Goal: Transaction & Acquisition: Purchase product/service

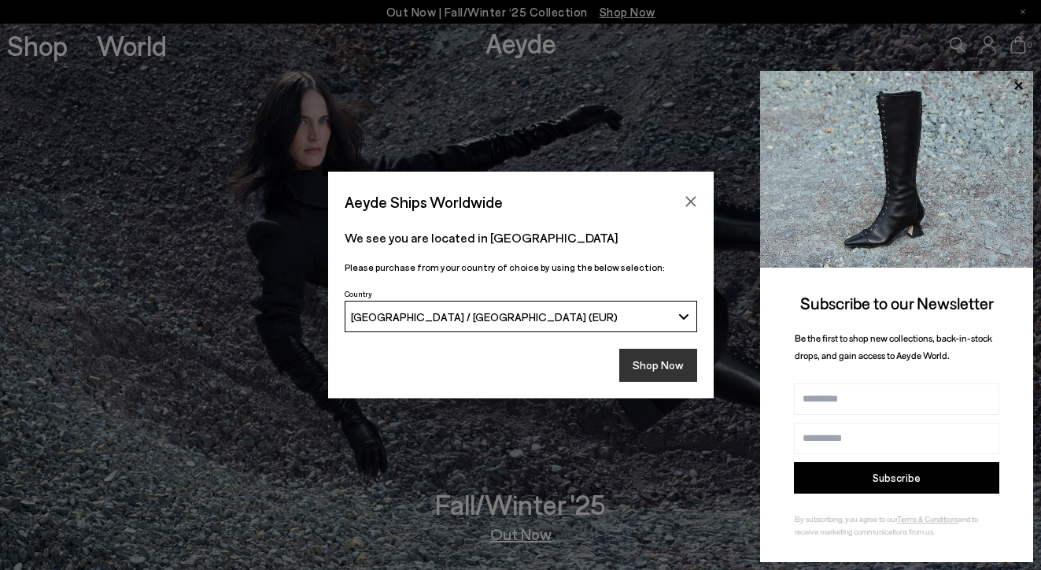
click at [643, 362] on button "Shop Now" at bounding box center [658, 365] width 78 height 33
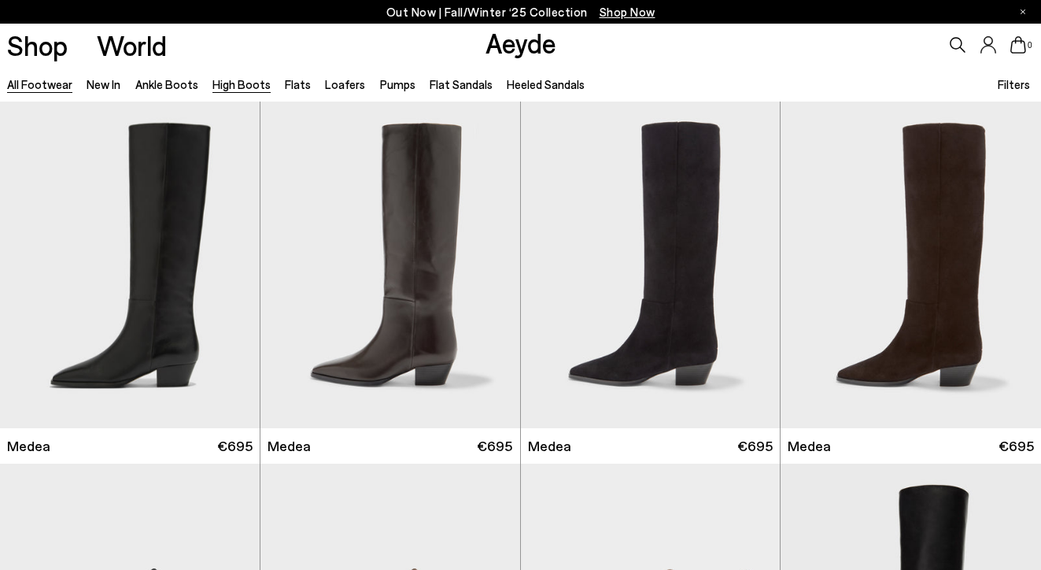
click at [244, 88] on link "High Boots" at bounding box center [241, 84] width 58 height 14
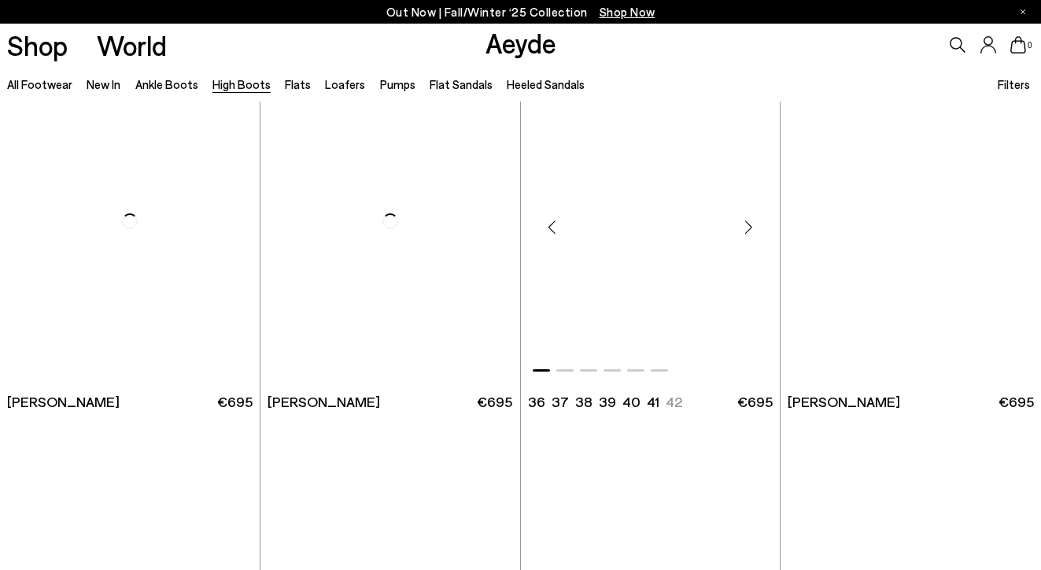
scroll to position [2553, 0]
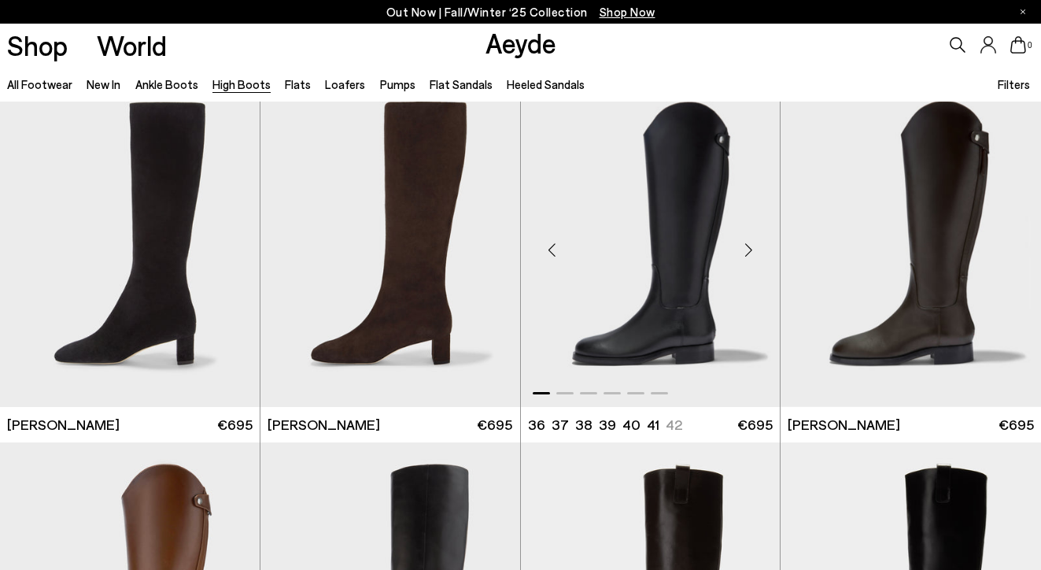
click at [749, 247] on div "Next slide" at bounding box center [748, 250] width 47 height 47
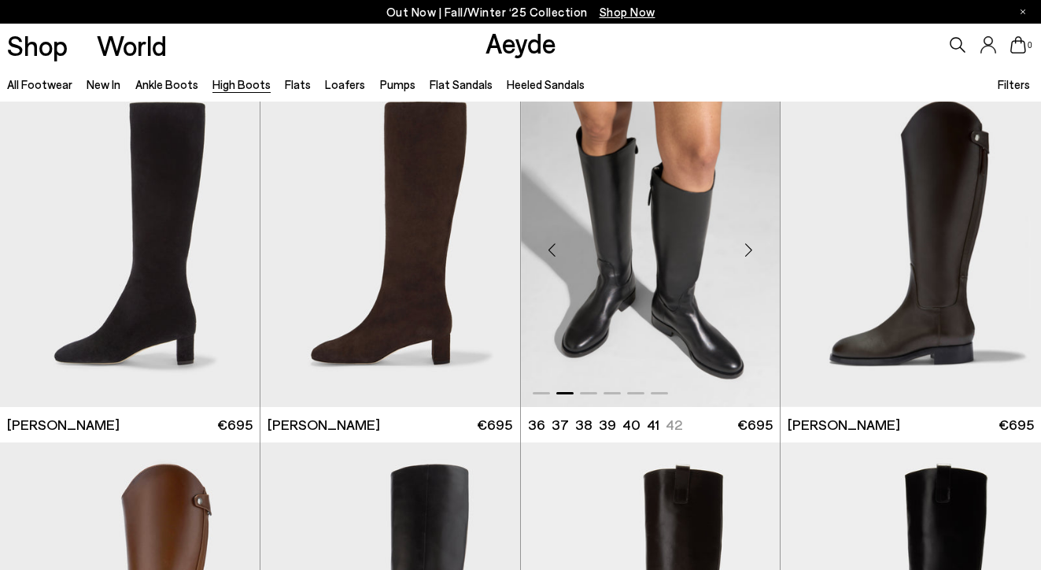
click at [749, 247] on div "Next slide" at bounding box center [748, 250] width 47 height 47
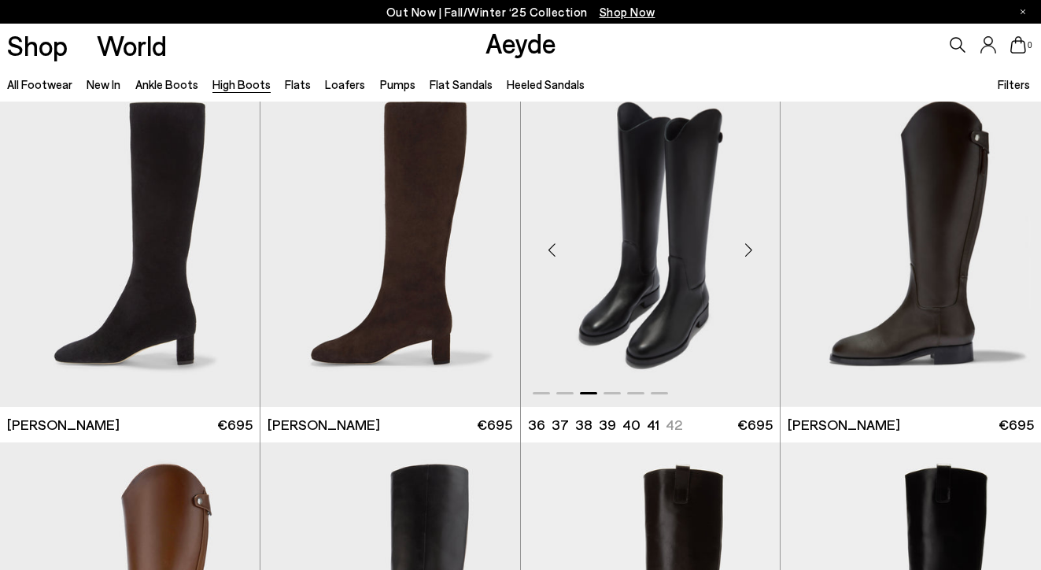
click at [750, 248] on div "Next slide" at bounding box center [748, 250] width 47 height 47
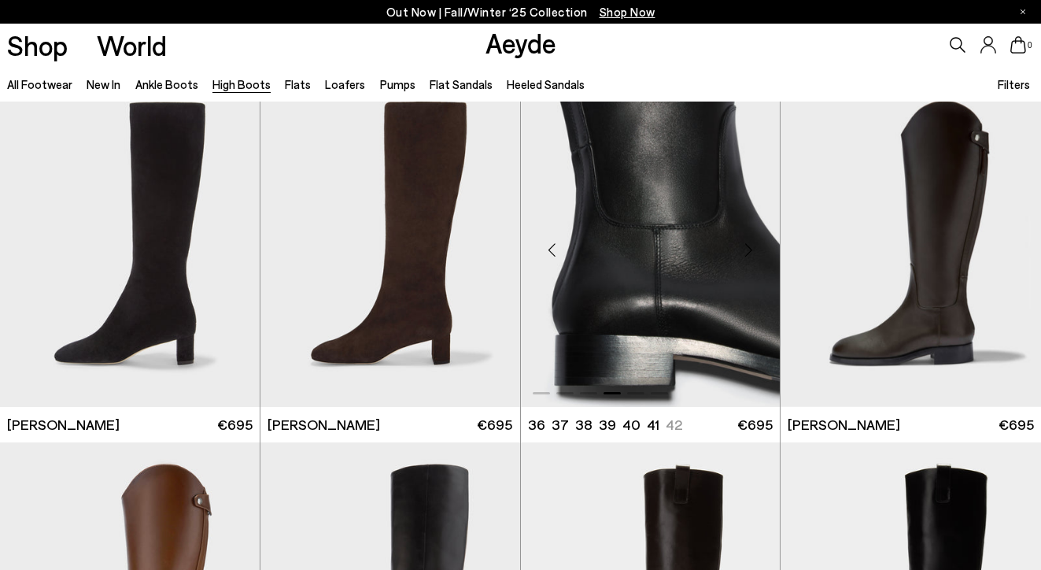
click at [750, 248] on div "Next slide" at bounding box center [748, 250] width 47 height 47
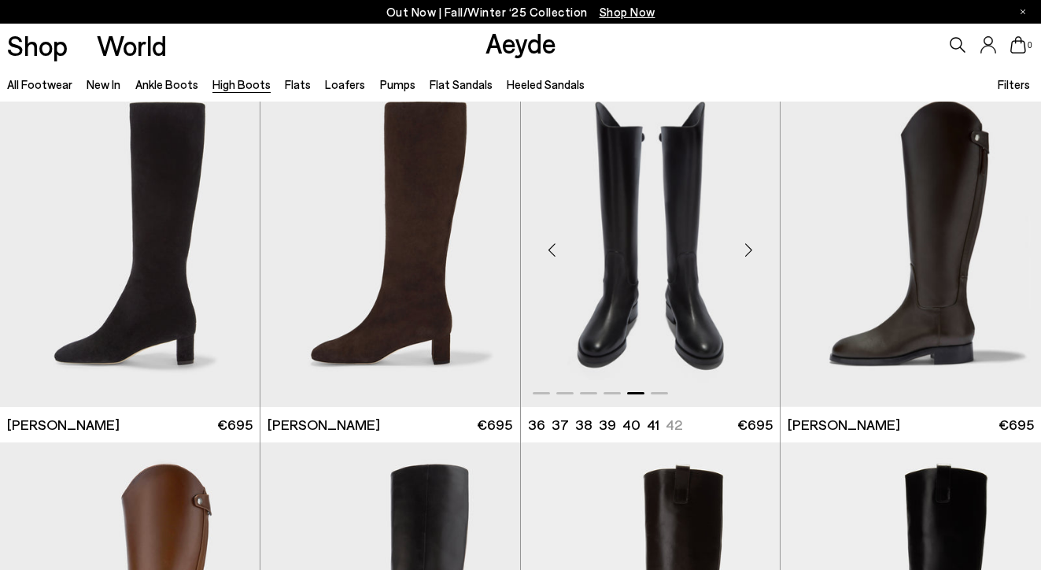
click at [750, 248] on div "Next slide" at bounding box center [748, 250] width 47 height 47
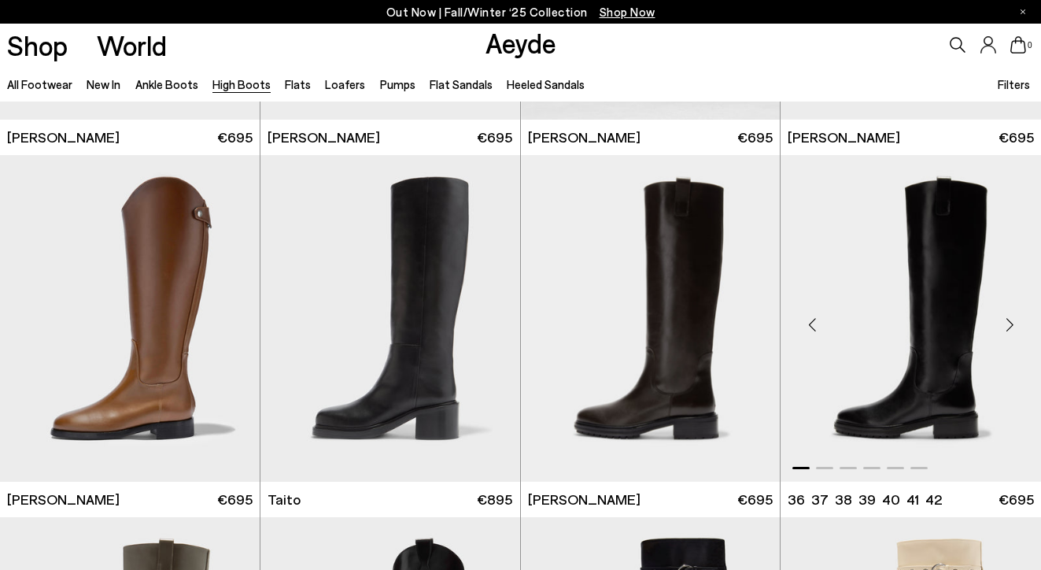
scroll to position [2845, 0]
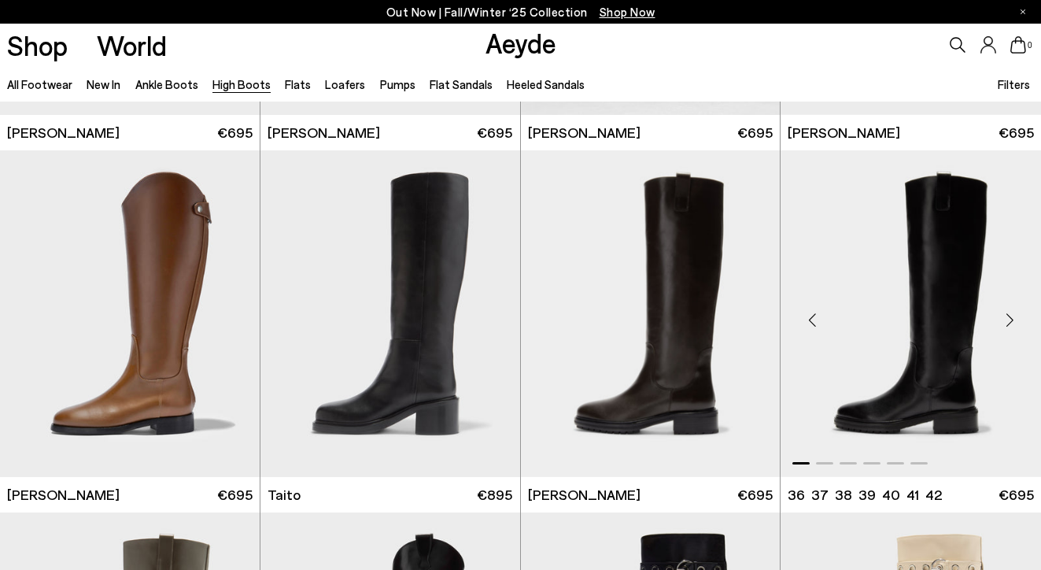
click at [1015, 323] on div "Next slide" at bounding box center [1009, 319] width 47 height 47
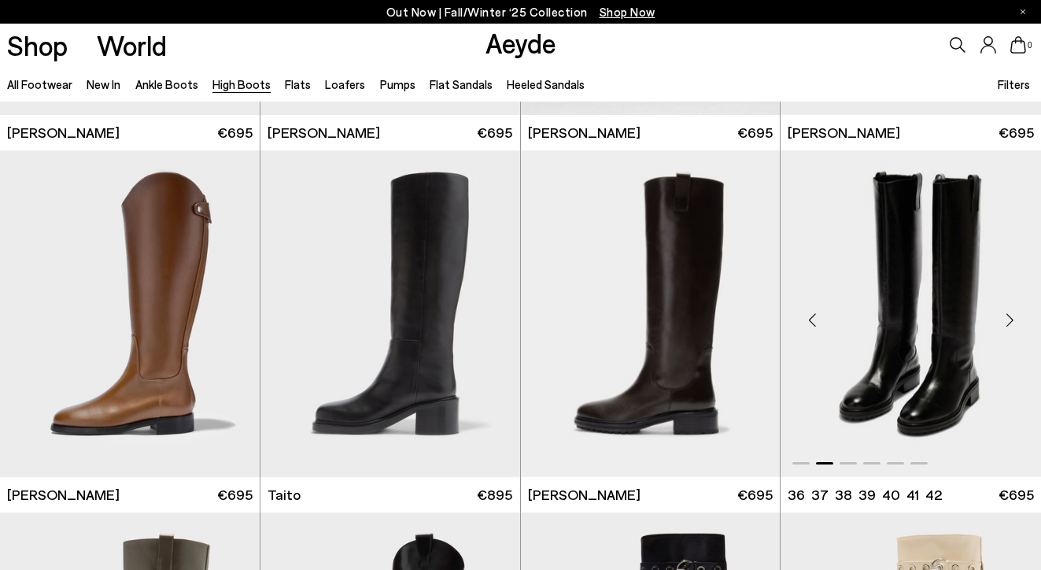
click at [1015, 324] on div "Next slide" at bounding box center [1009, 319] width 47 height 47
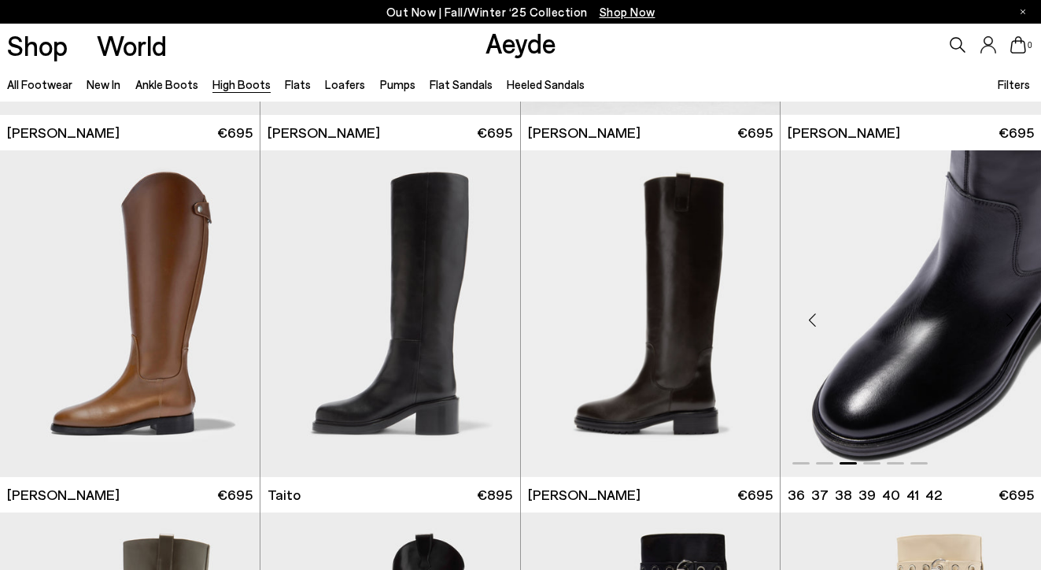
click at [1015, 324] on div "Next slide" at bounding box center [1009, 319] width 47 height 47
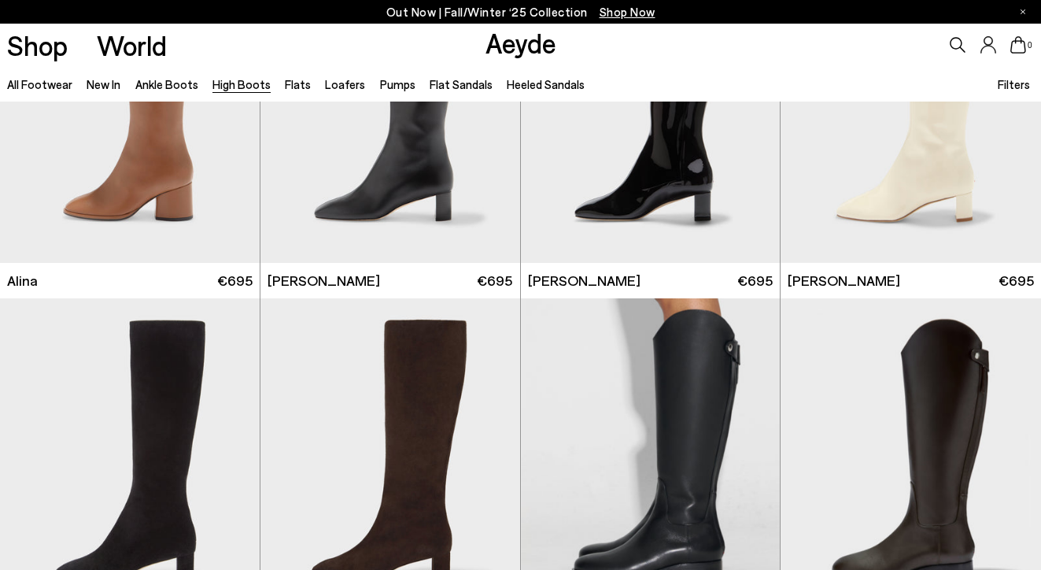
scroll to position [2344, 0]
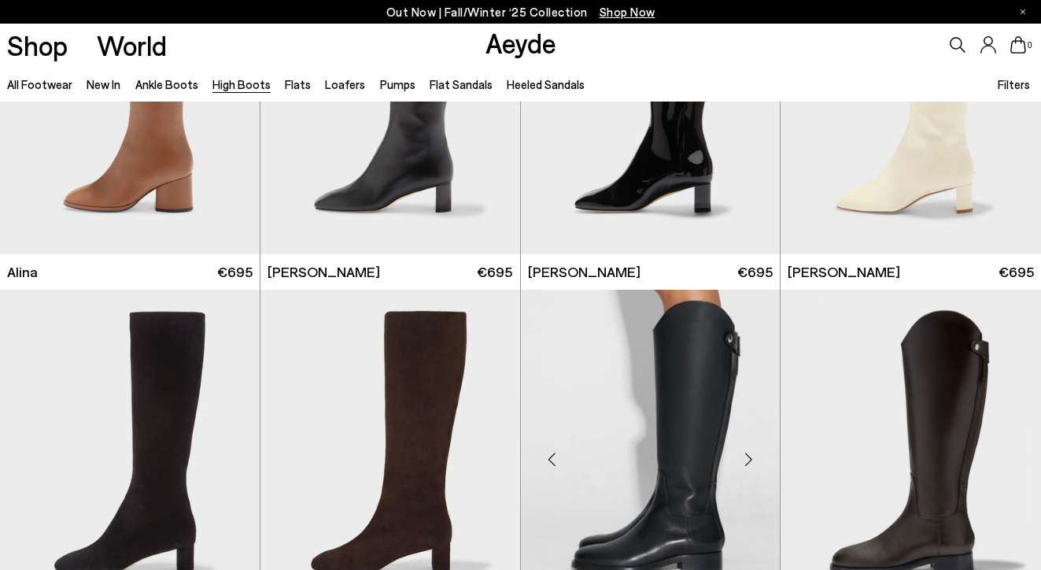
click at [699, 430] on img "6 / 6" at bounding box center [651, 453] width 260 height 326
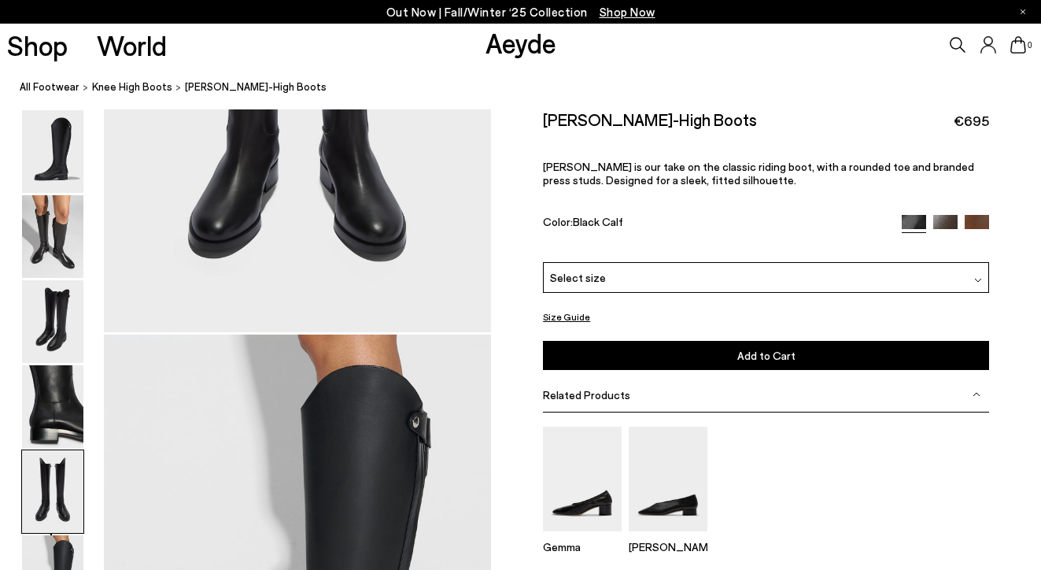
scroll to position [2334, 0]
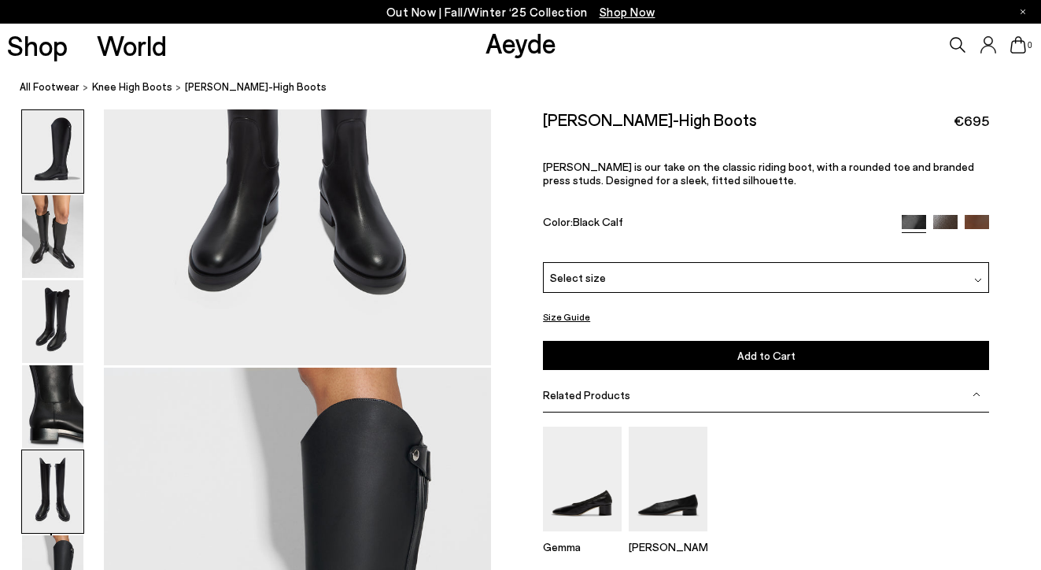
click at [61, 154] on img at bounding box center [52, 151] width 61 height 83
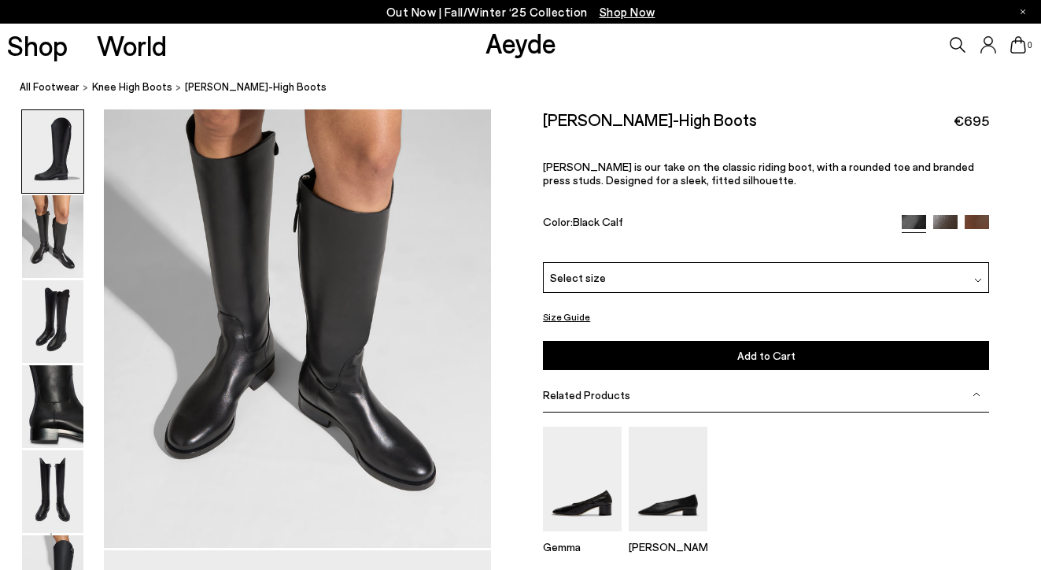
scroll to position [0, 0]
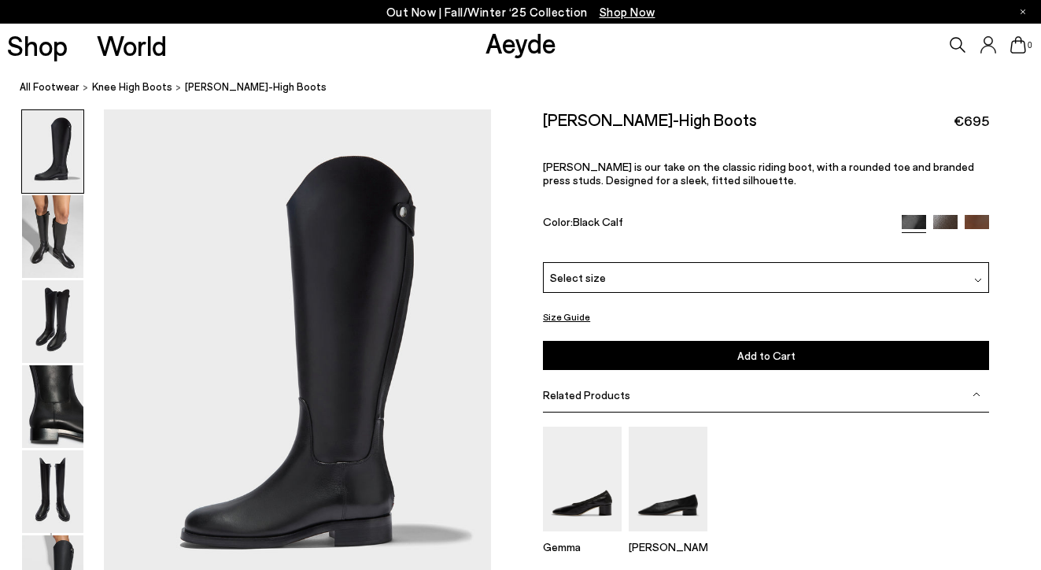
click at [983, 214] on div "Hector Knee-High Boots €695 Hector is our take on the classic riding boot, with…" at bounding box center [766, 185] width 446 height 153
click at [983, 217] on img at bounding box center [977, 227] width 24 height 24
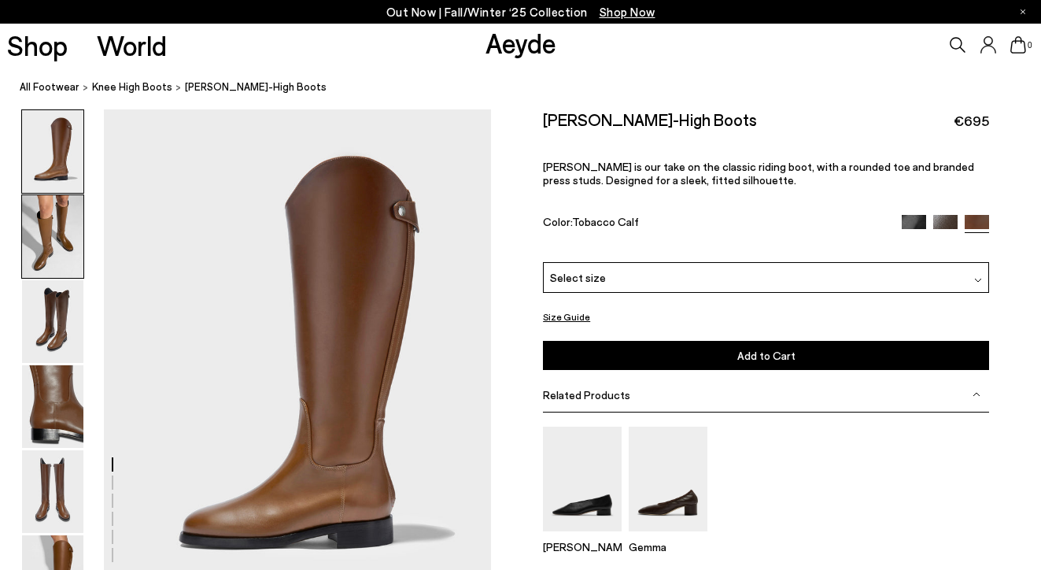
click at [55, 228] on img at bounding box center [52, 236] width 61 height 83
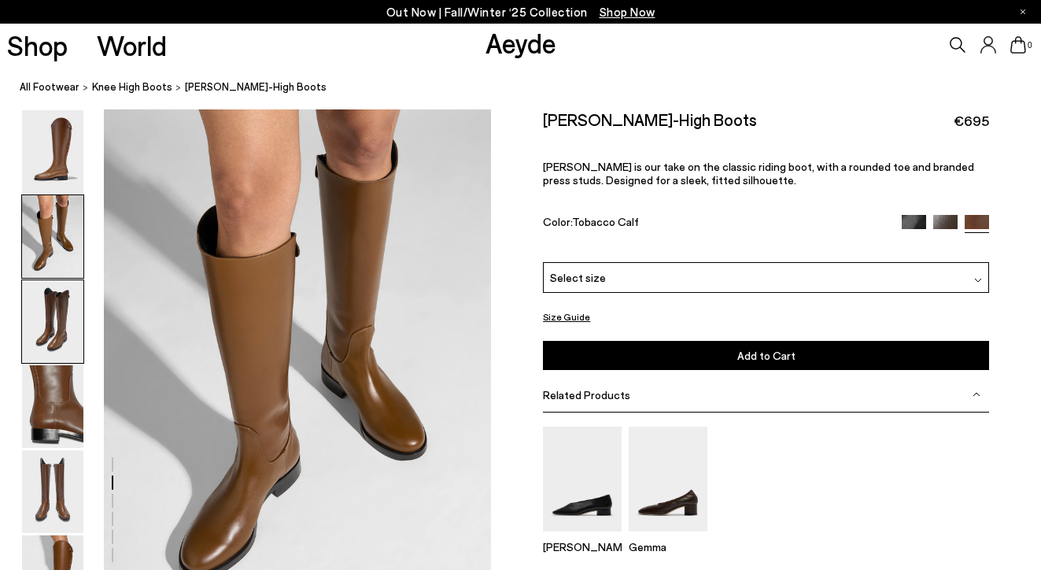
click at [71, 299] on img at bounding box center [52, 321] width 61 height 83
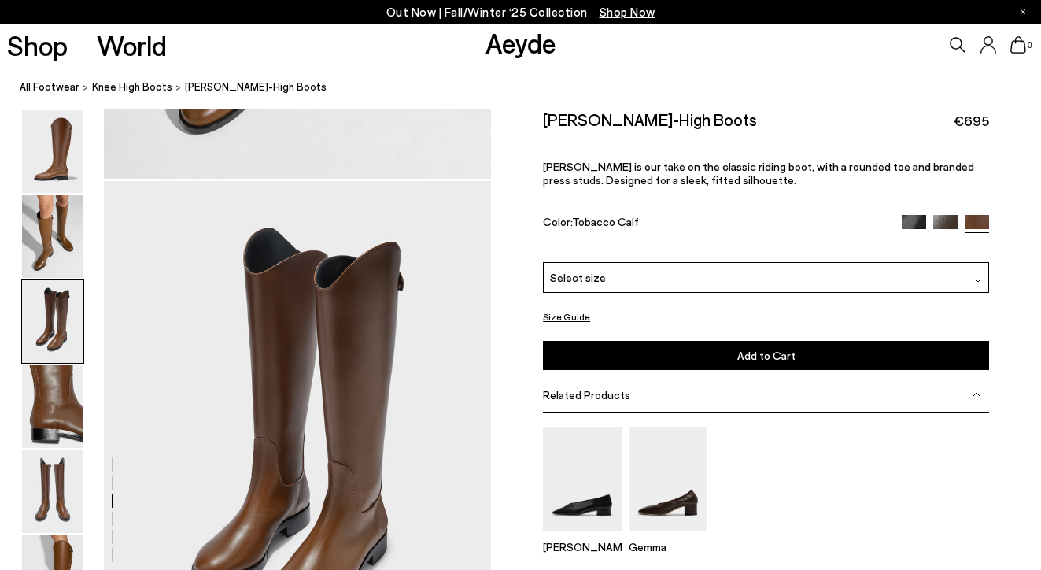
scroll to position [1038, 0]
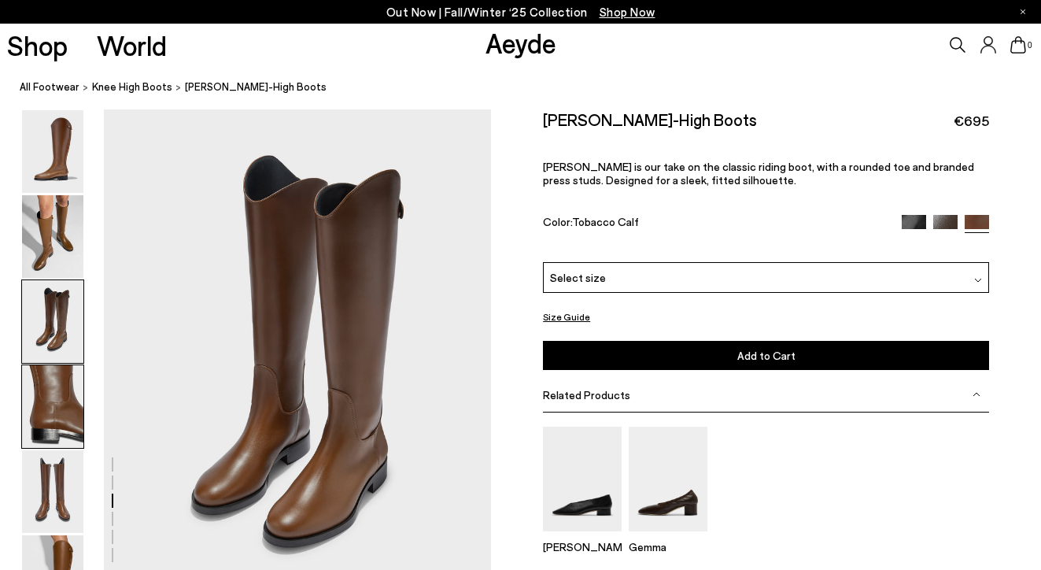
click at [66, 400] on img at bounding box center [52, 406] width 61 height 83
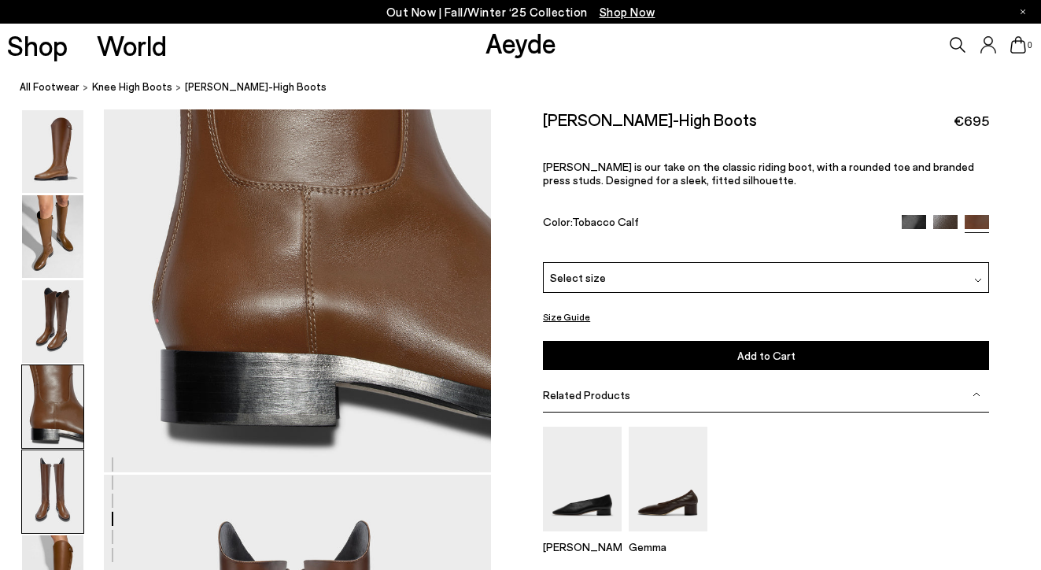
click at [57, 478] on img at bounding box center [52, 491] width 61 height 83
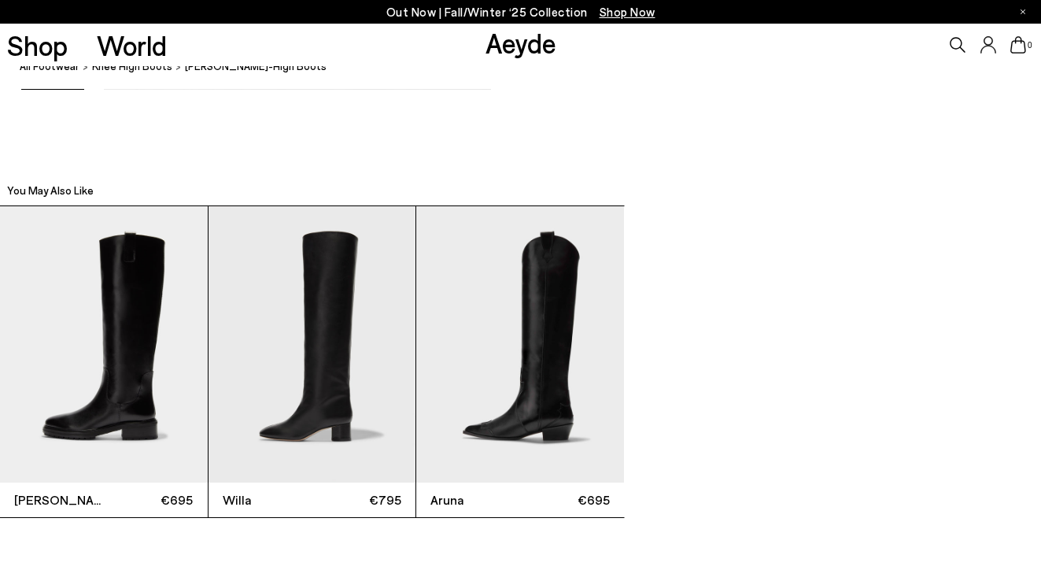
scroll to position [3130, 0]
click at [306, 341] on img "2 / 3" at bounding box center [312, 343] width 208 height 276
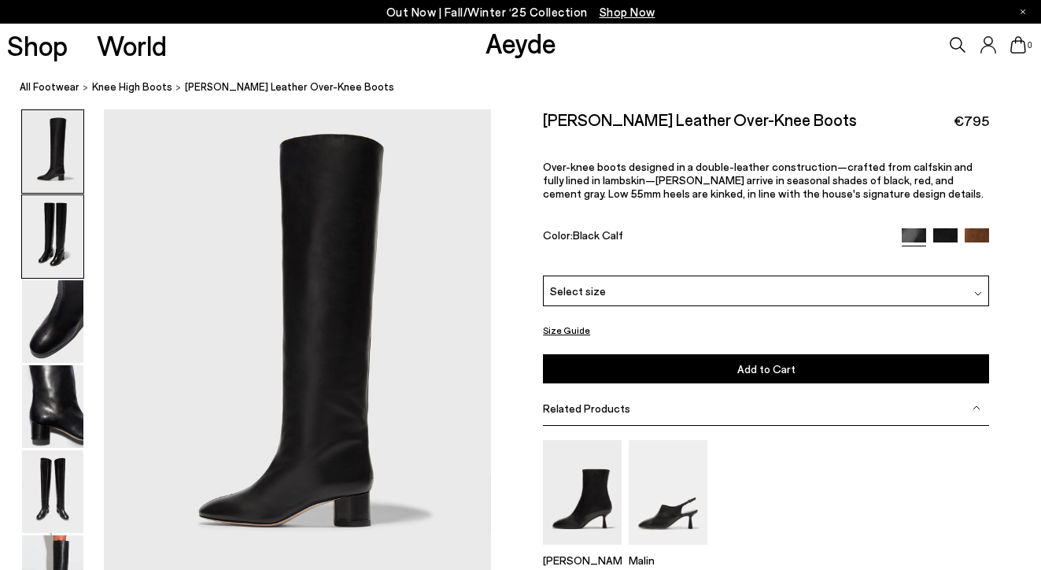
click at [82, 253] on img at bounding box center [52, 236] width 61 height 83
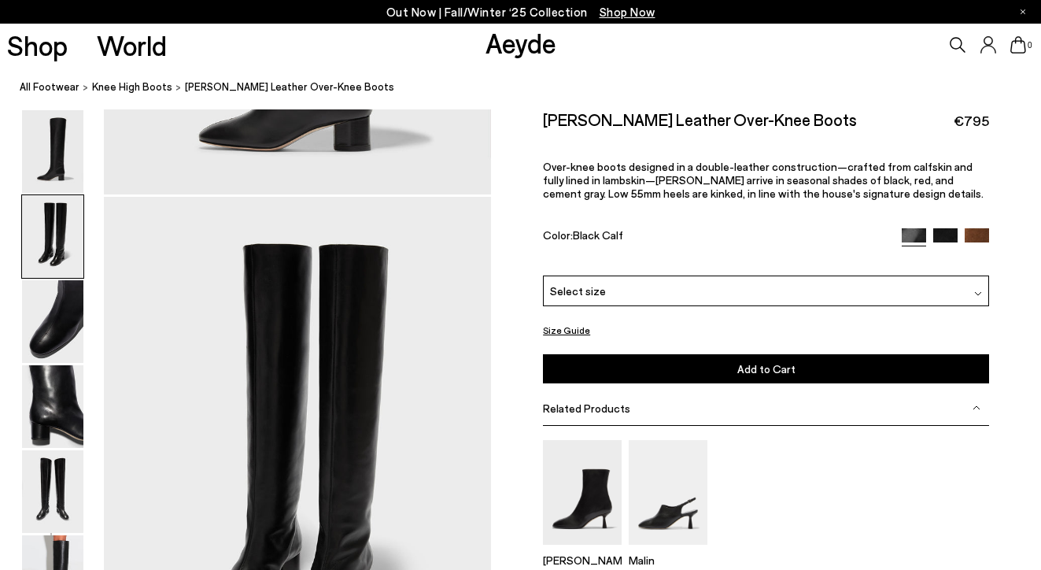
scroll to position [463, 0]
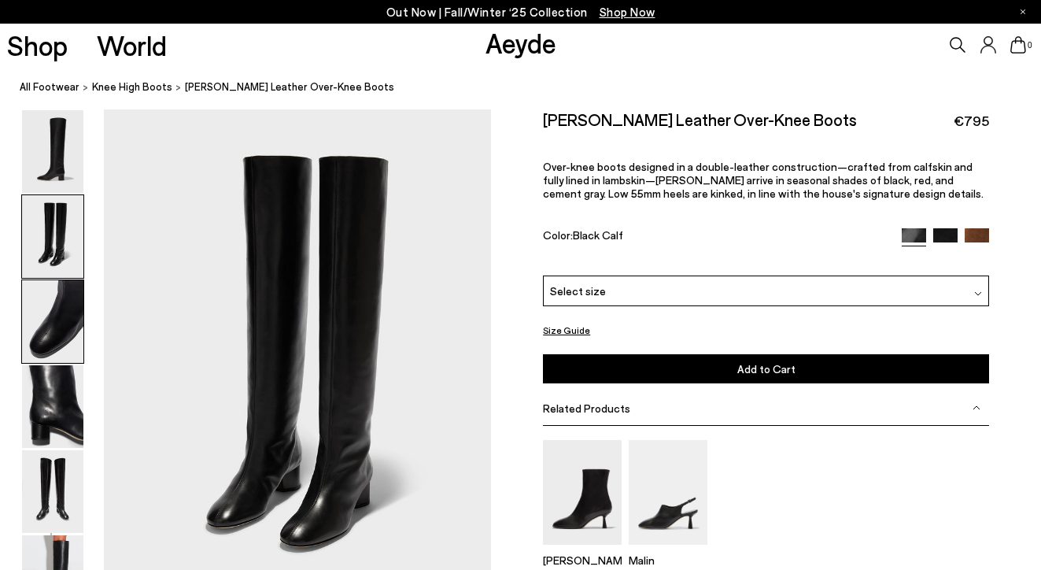
click at [70, 318] on img at bounding box center [52, 321] width 61 height 83
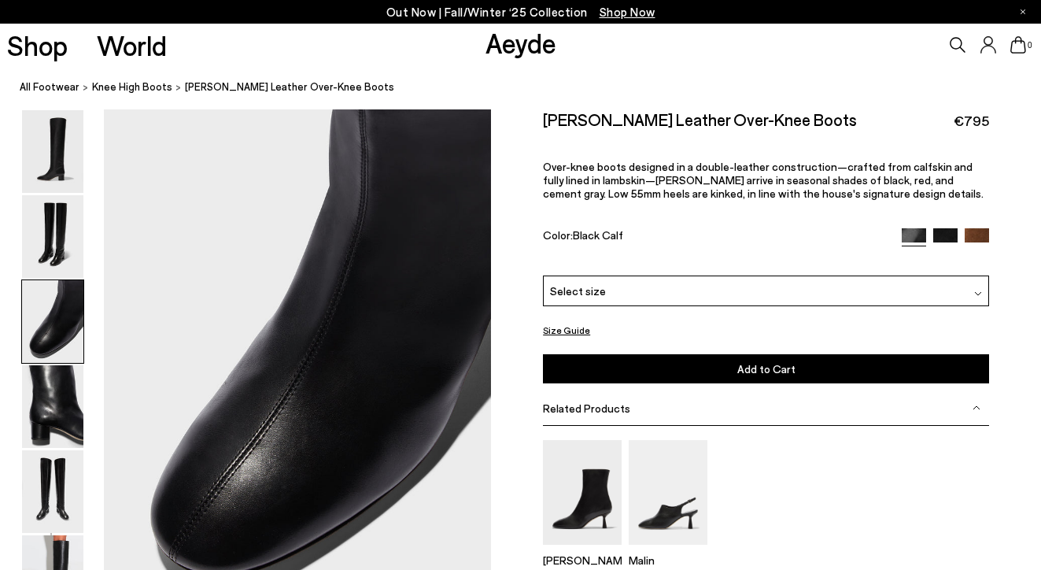
click at [979, 249] on div "Willa Leather Over-Knee Boots €795 Over-knee boots designed in a double-leather…" at bounding box center [766, 192] width 446 height 166
click at [979, 239] on img at bounding box center [977, 240] width 24 height 24
